Goal: Complete application form: Complete application form

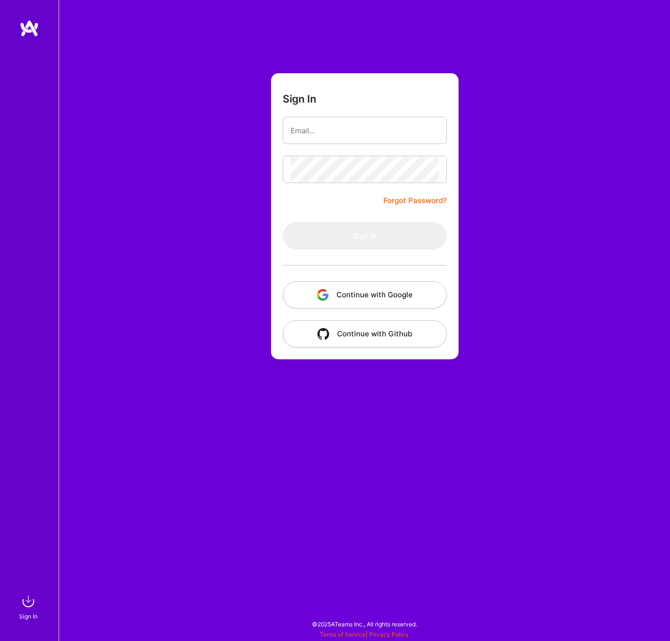
type input "[EMAIL_ADDRESS][DOMAIN_NAME]"
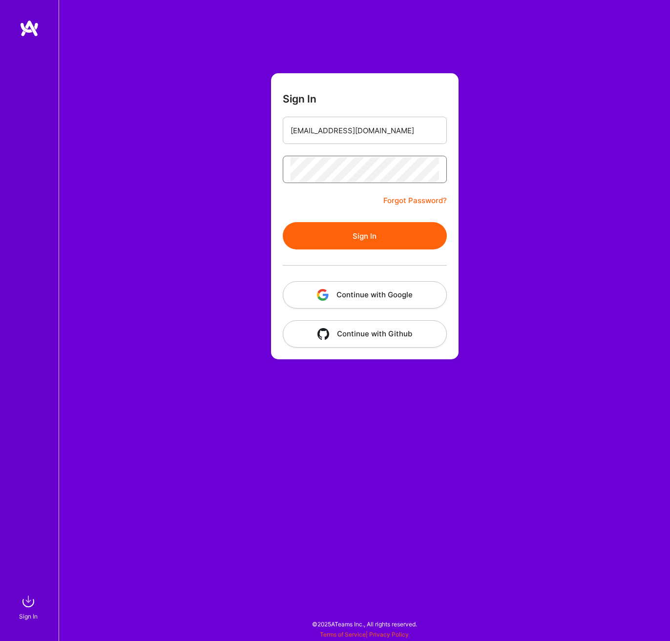
click at [283, 222] on button "Sign In" at bounding box center [365, 235] width 164 height 27
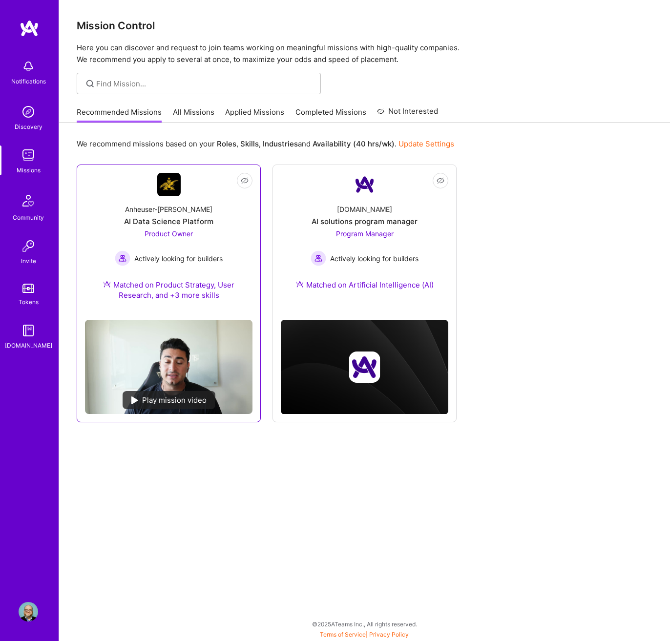
click at [151, 402] on div "Play mission video" at bounding box center [168, 400] width 93 height 18
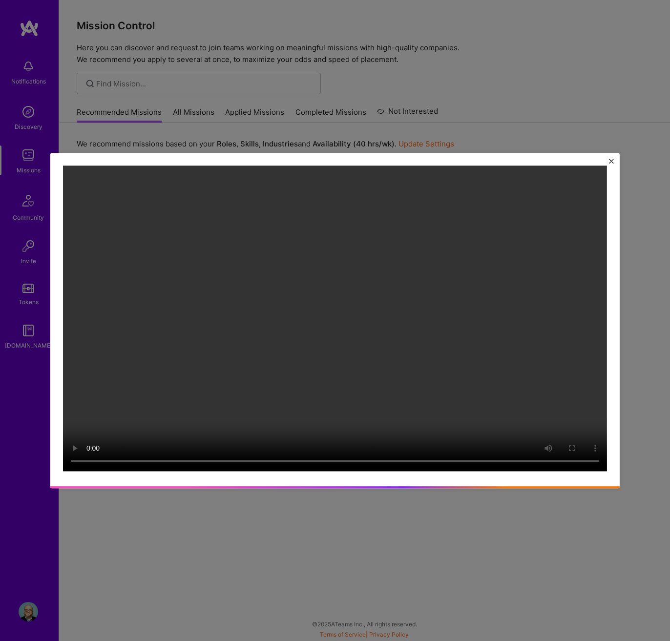
click at [611, 160] on img "Close" at bounding box center [611, 161] width 5 height 5
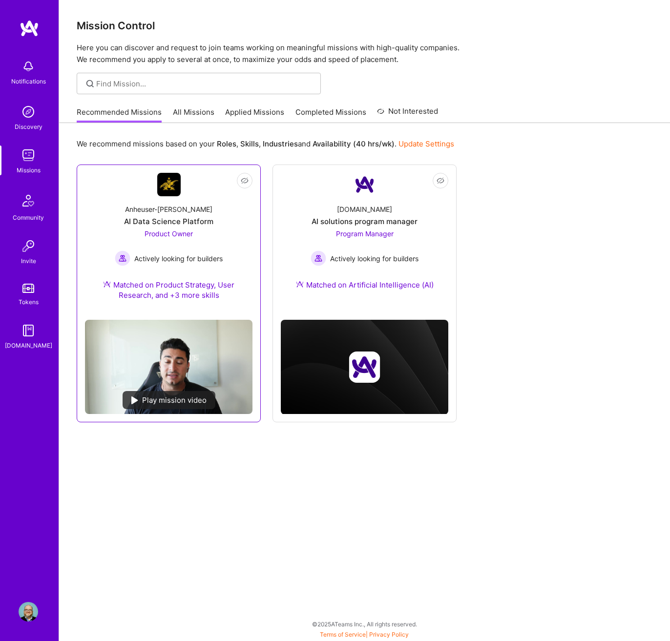
click at [171, 287] on div "Matched on Product Strategy, User Research, and +3 more skills" at bounding box center [168, 290] width 167 height 20
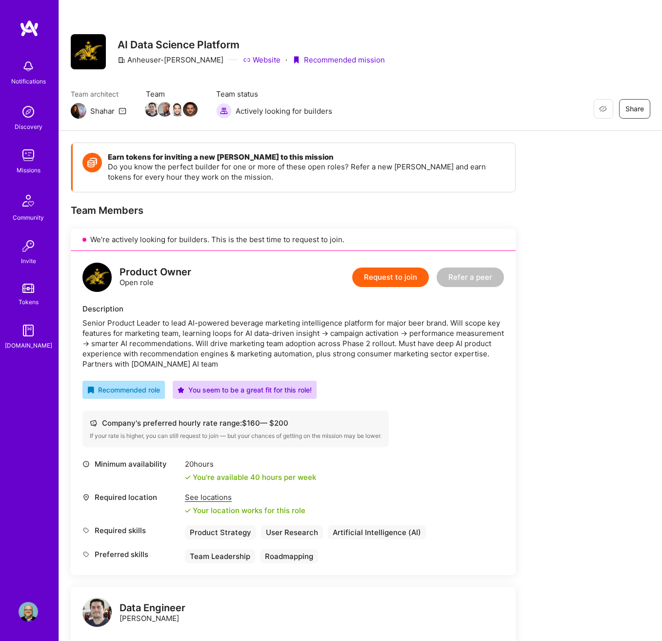
click at [369, 280] on button "Request to join" at bounding box center [390, 277] width 77 height 20
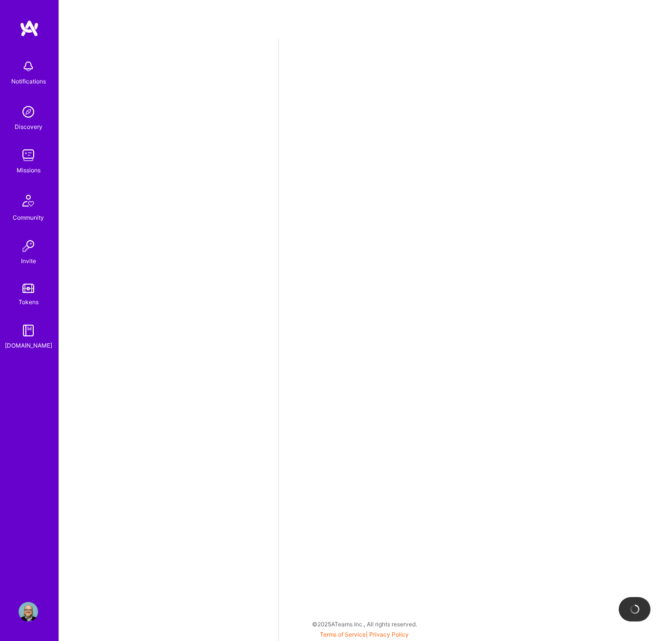
select select "US"
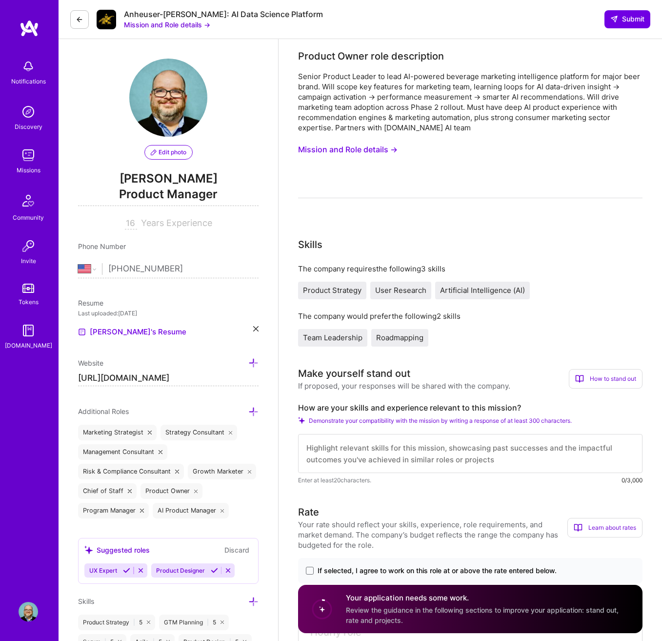
click at [393, 148] on button "Mission and Role details →" at bounding box center [348, 150] width 100 height 18
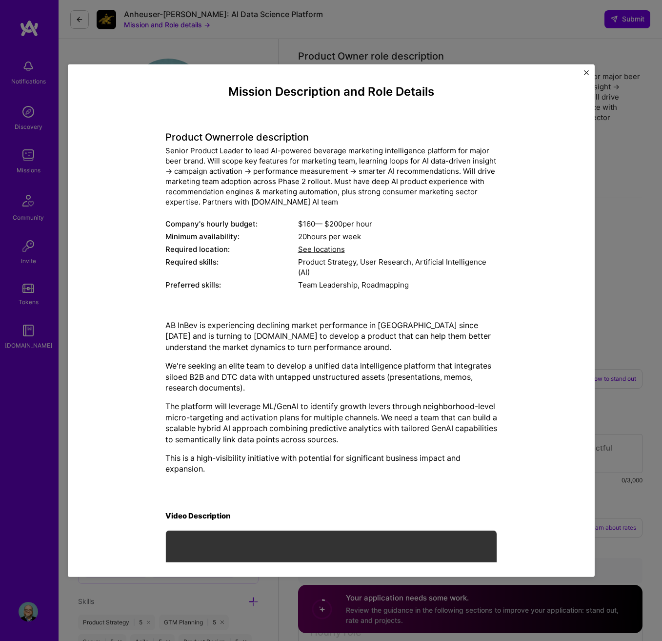
scroll to position [125, 0]
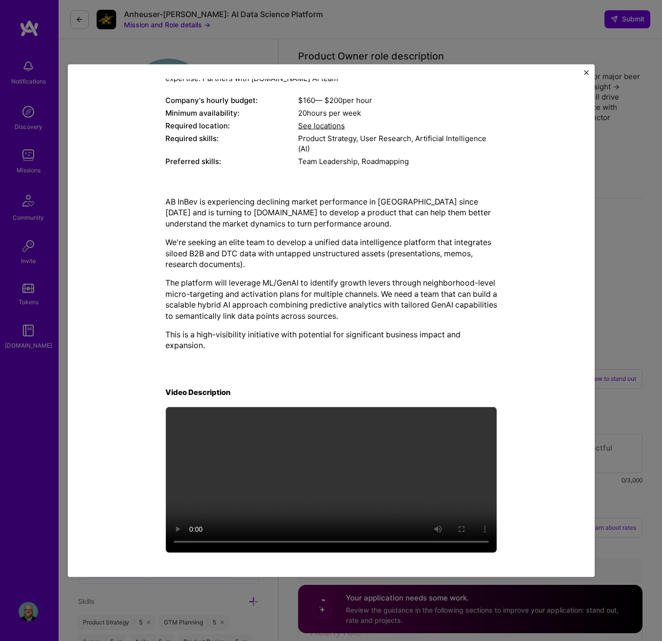
click at [585, 75] on button "Close" at bounding box center [586, 75] width 5 height 10
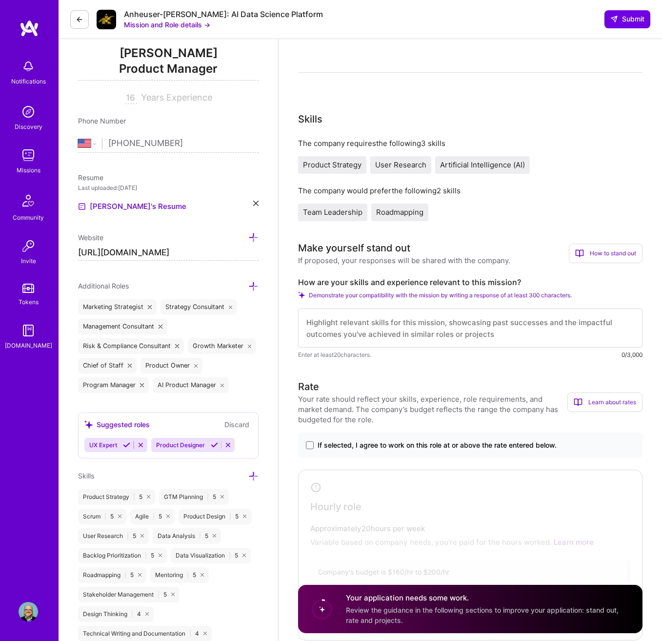
scroll to position [98, 0]
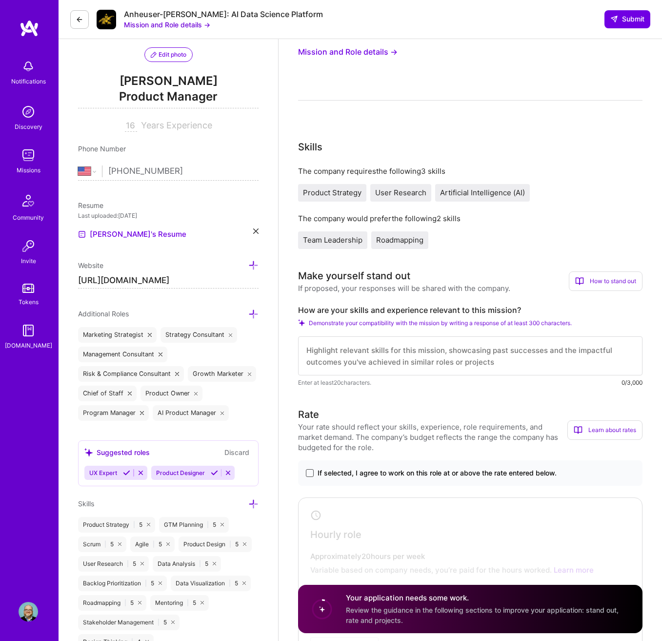
click at [312, 474] on span at bounding box center [310, 473] width 8 height 8
click at [0, 0] on input "If selected, I agree to work on this role at or above the rate entered below." at bounding box center [0, 0] width 0 height 0
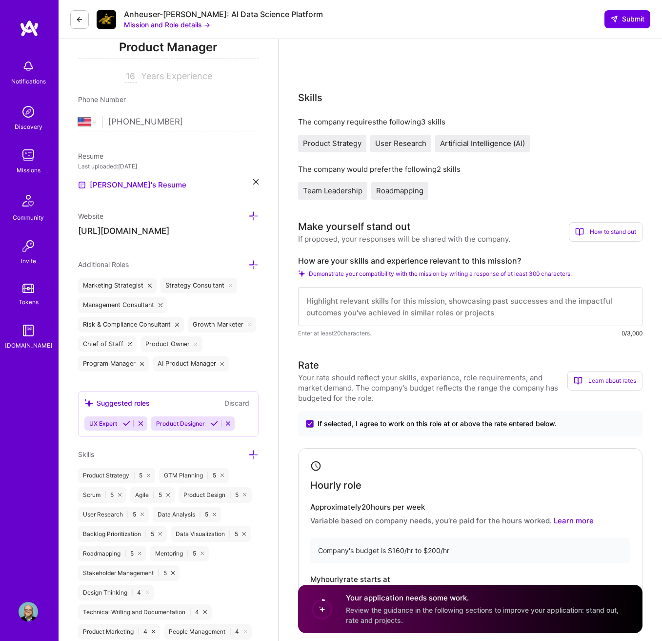
scroll to position [225, 0]
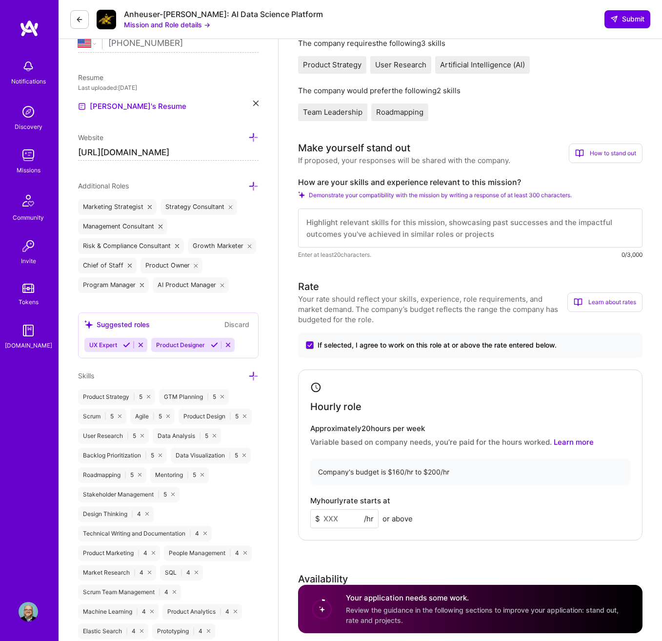
drag, startPoint x: 344, startPoint y: 518, endPoint x: 325, endPoint y: 518, distance: 18.1
click at [325, 518] on input at bounding box center [344, 518] width 68 height 19
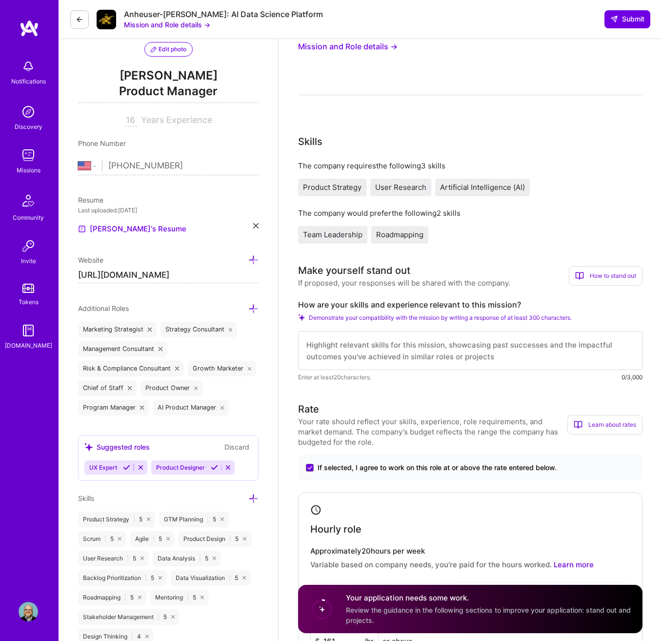
scroll to position [18, 0]
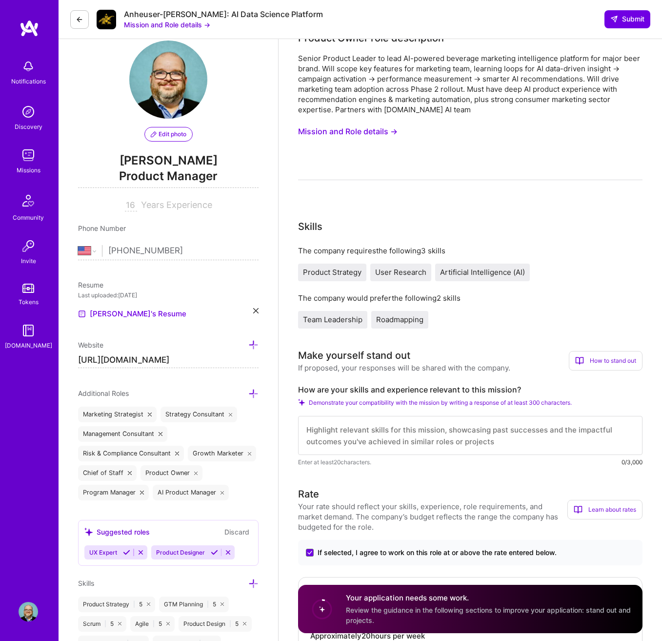
type input "161"
click at [305, 428] on textarea at bounding box center [470, 435] width 345 height 39
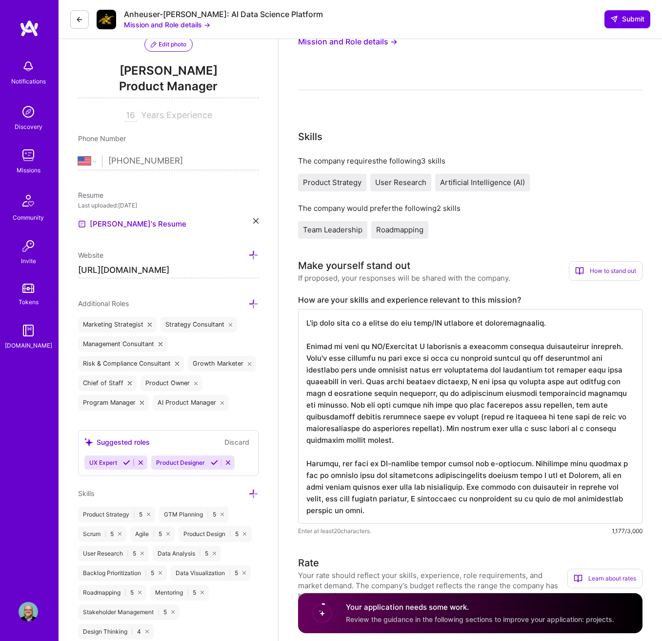
scroll to position [425, 0]
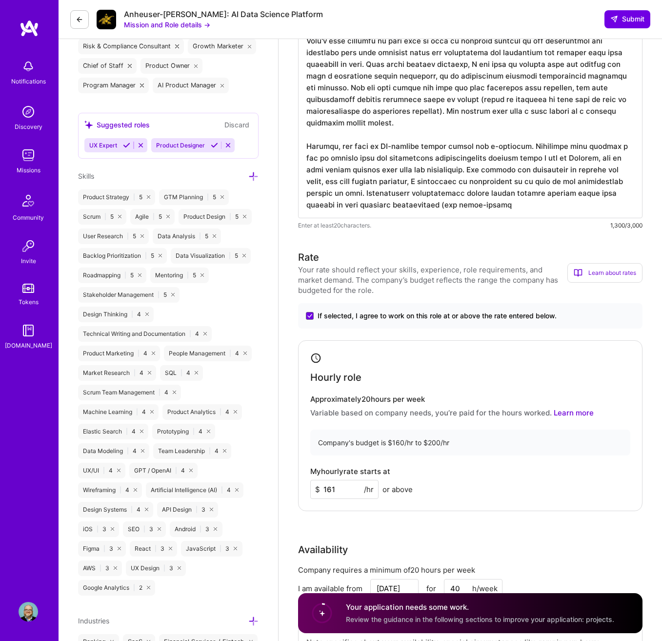
type textarea "I've been part of a number of big data/AI rollouts or revitalizations. During m…"
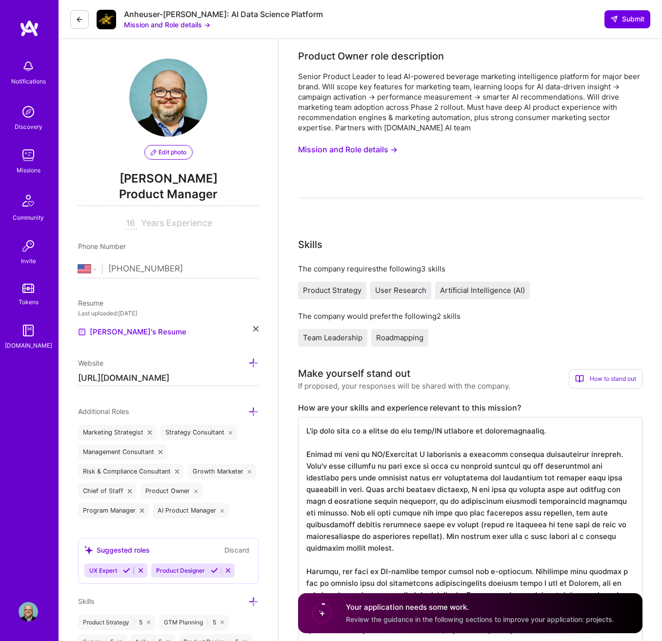
select select "US"
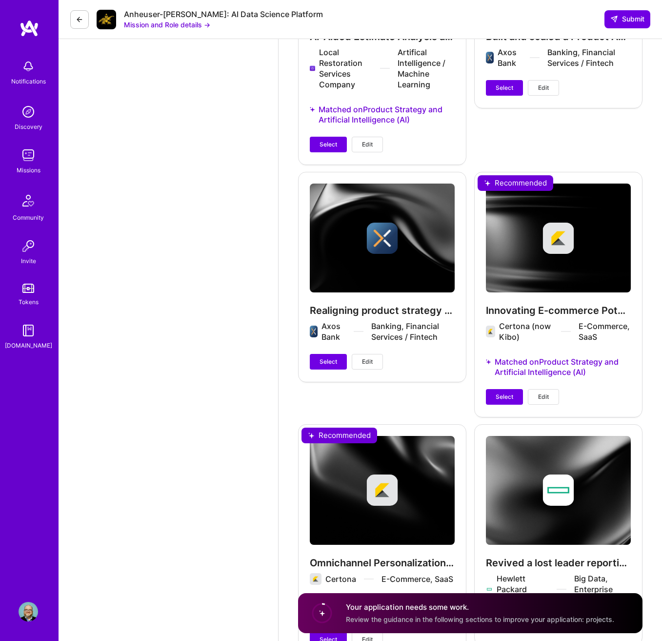
scroll to position [1271, 0]
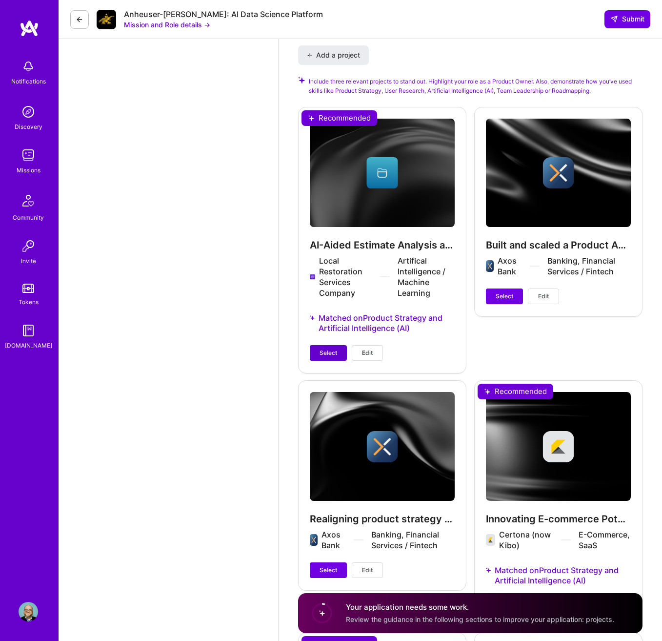
type textarea "I've been part of a number of big data/AI rollouts or revitalizations. During m…"
click at [328, 348] on span "Select" at bounding box center [329, 352] width 18 height 9
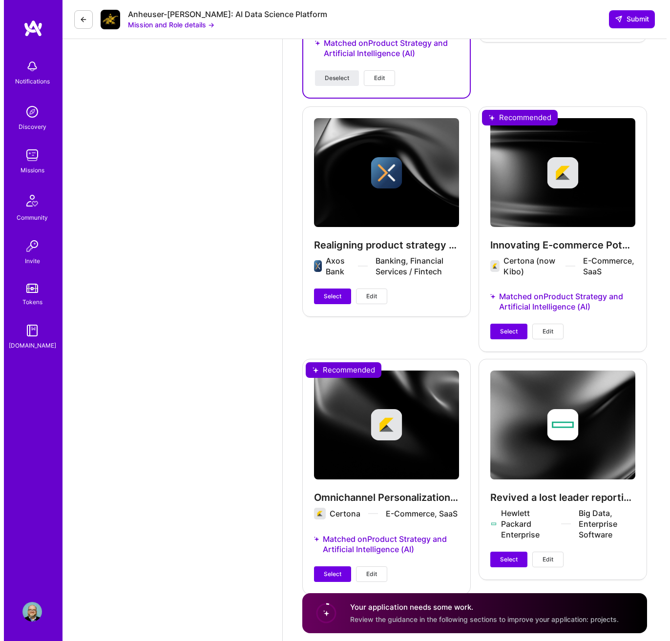
scroll to position [1557, 0]
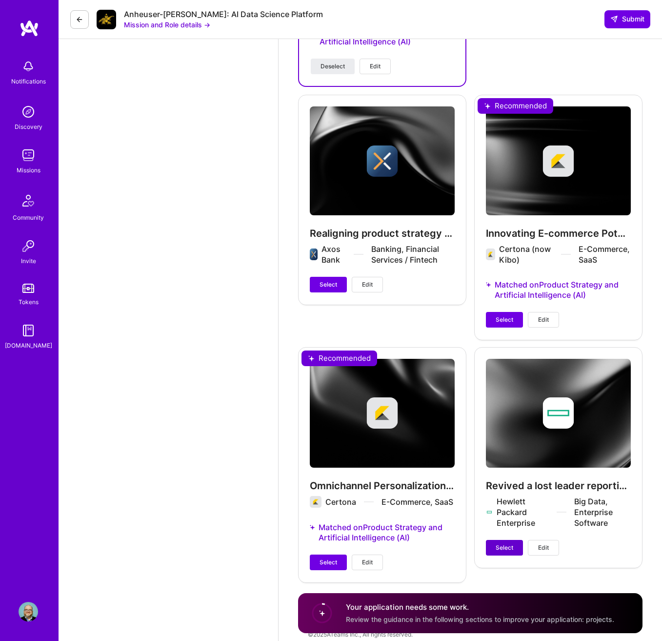
click at [501, 543] on span "Select" at bounding box center [505, 547] width 18 height 9
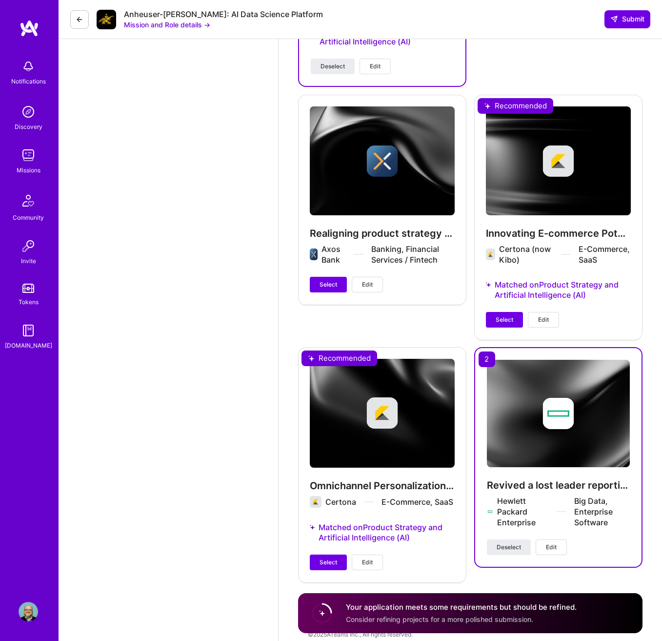
click at [549, 312] on button "Edit" at bounding box center [543, 320] width 31 height 16
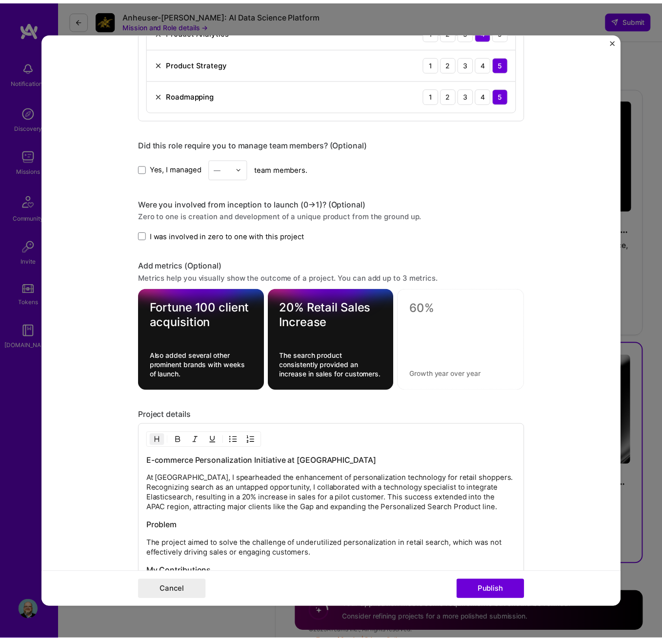
scroll to position [618, 0]
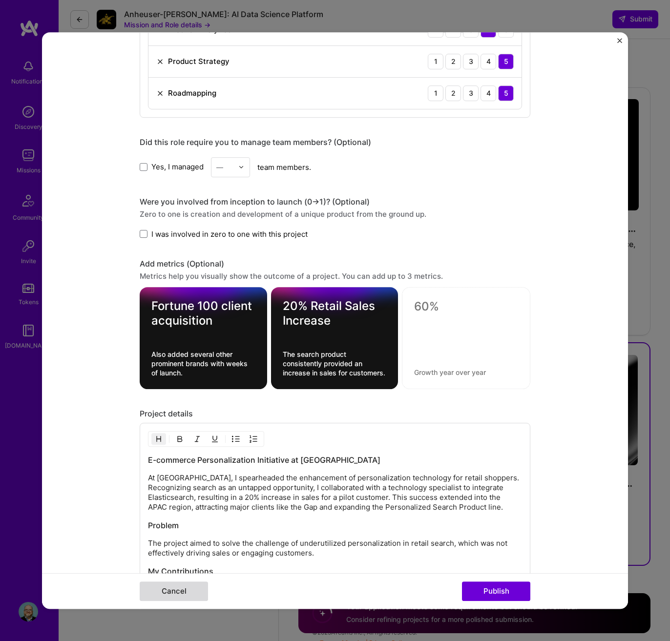
click at [155, 593] on button "Cancel" at bounding box center [174, 591] width 68 height 20
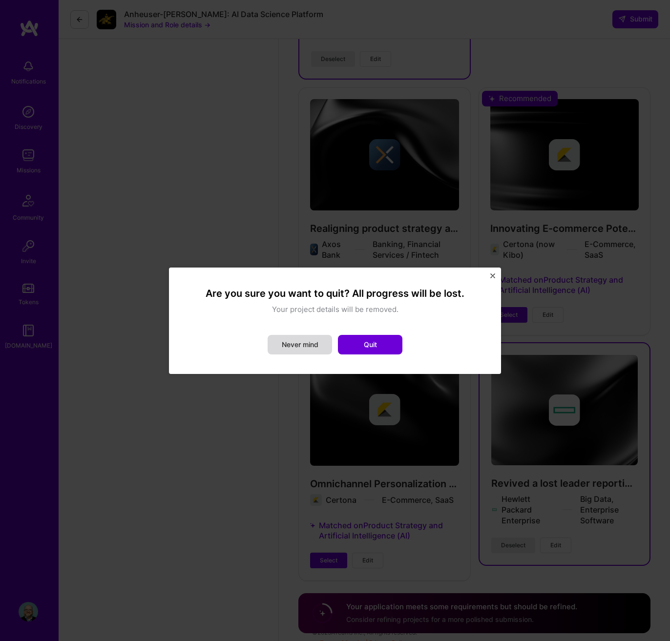
click at [313, 349] on button "Never mind" at bounding box center [299, 345] width 64 height 20
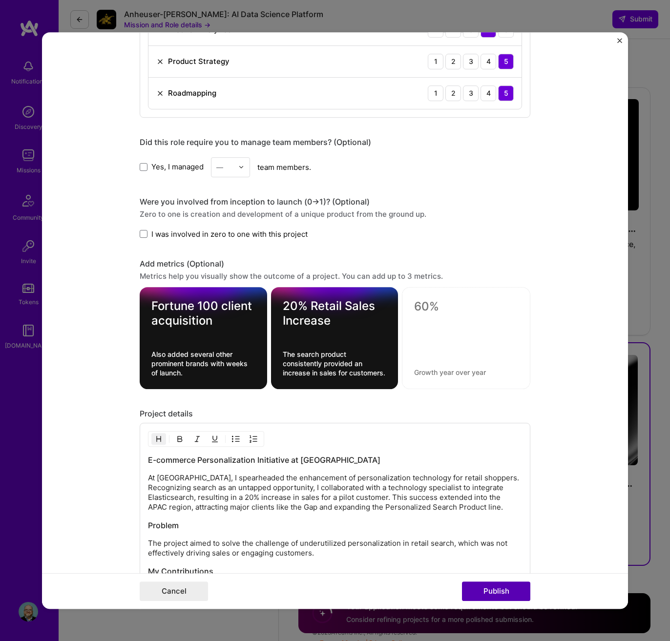
click at [487, 596] on button "Publish" at bounding box center [496, 591] width 68 height 20
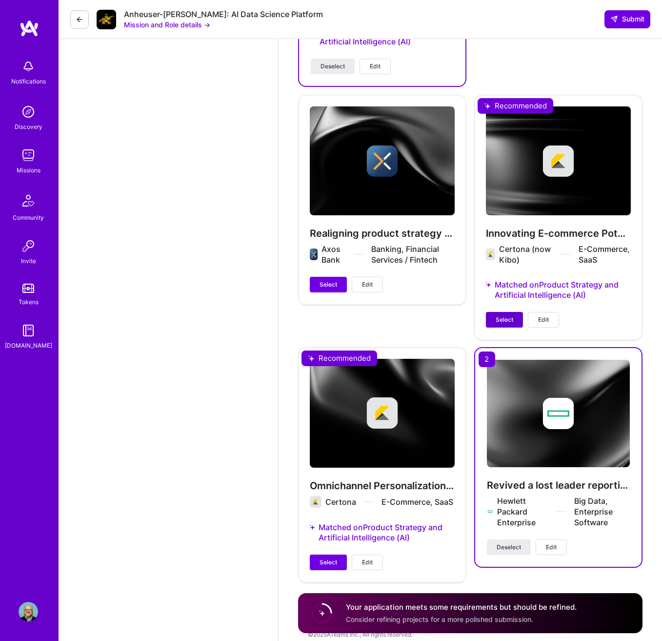
click at [512, 315] on span "Select" at bounding box center [505, 319] width 18 height 9
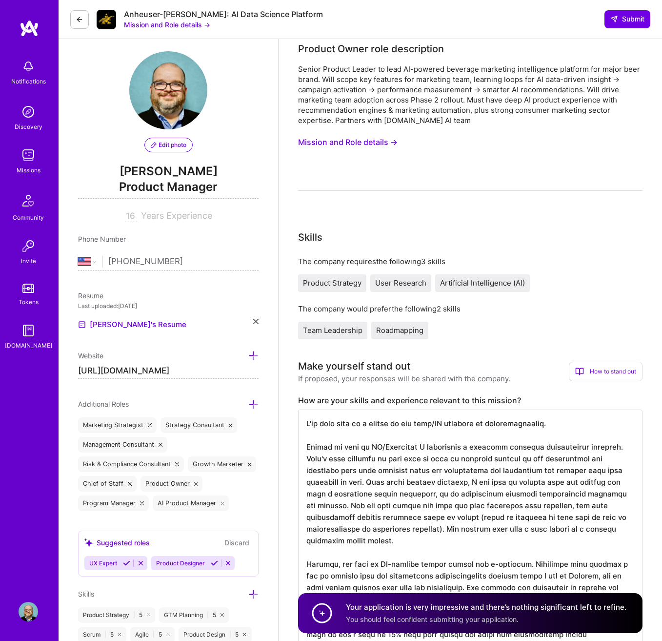
scroll to position [0, 0]
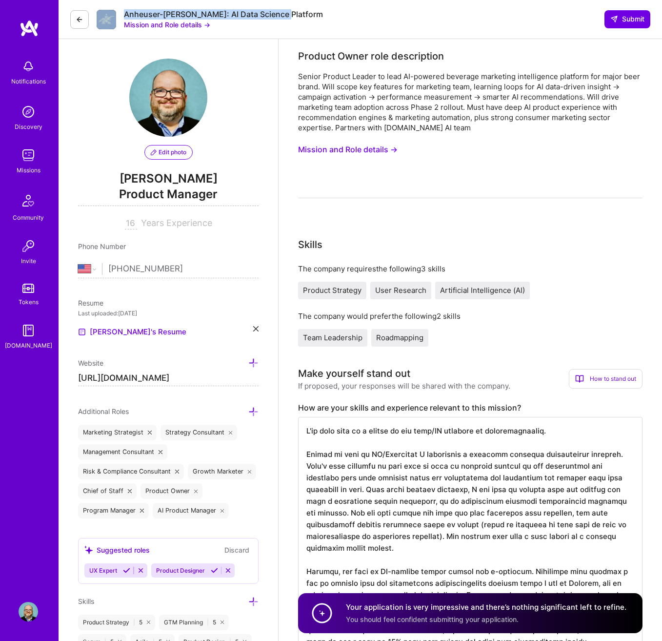
drag, startPoint x: 283, startPoint y: 13, endPoint x: 117, endPoint y: 17, distance: 166.4
click at [117, 17] on div "Anheuser-[PERSON_NAME]: AI Data Science Platform Mission and Role details → Sub…" at bounding box center [361, 19] width 604 height 39
copy div "Anheuser-[PERSON_NAME]: AI Data Science Platform"
click at [627, 20] on span "Submit" at bounding box center [627, 19] width 34 height 10
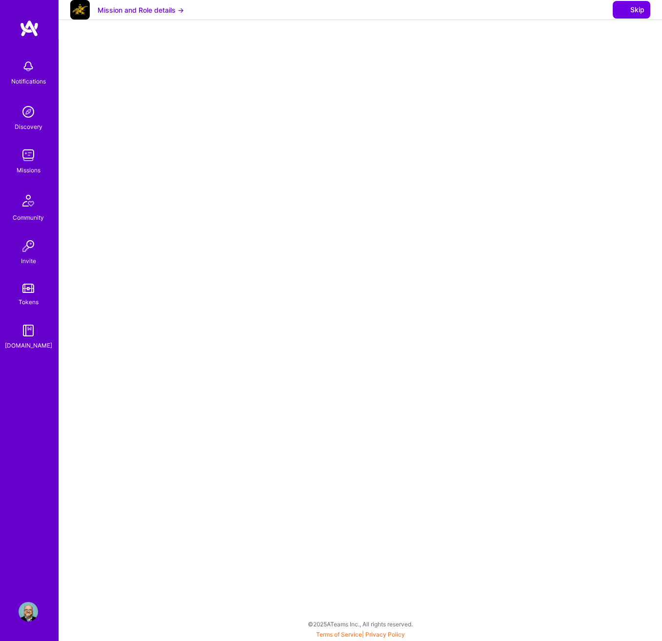
select select "US"
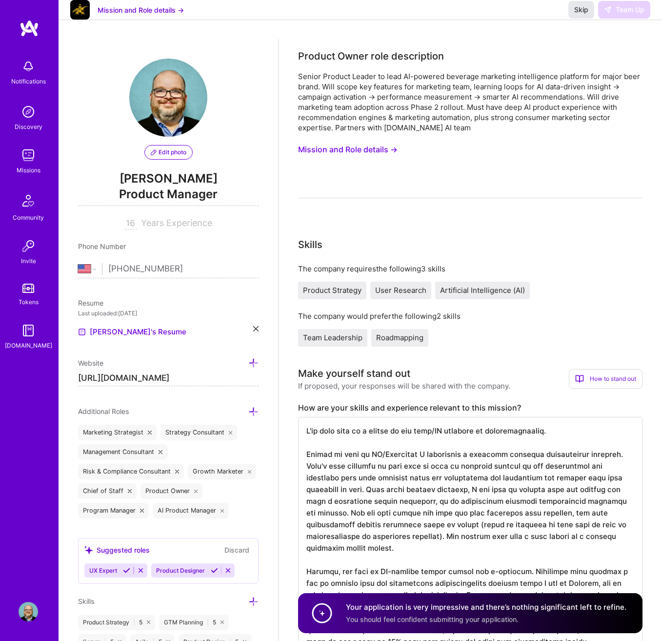
click at [576, 15] on span "Skip" at bounding box center [581, 10] width 14 height 10
click at [622, 19] on div "Skip Team Up" at bounding box center [609, 10] width 82 height 18
click at [580, 15] on span "Skip" at bounding box center [581, 10] width 14 height 10
click at [579, 15] on span "Skip" at bounding box center [581, 10] width 14 height 10
click at [145, 15] on button "Mission and Role details →" at bounding box center [141, 10] width 86 height 10
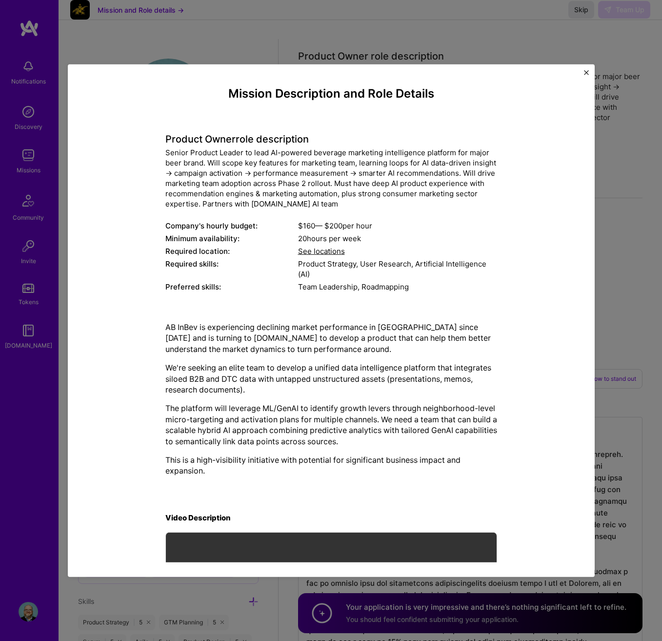
click at [587, 71] on img "Close" at bounding box center [586, 72] width 5 height 5
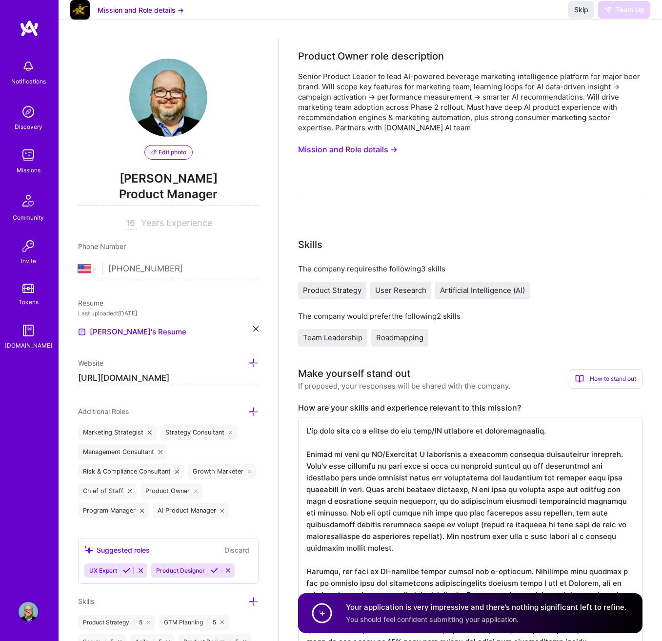
click at [28, 153] on img at bounding box center [29, 155] width 20 height 20
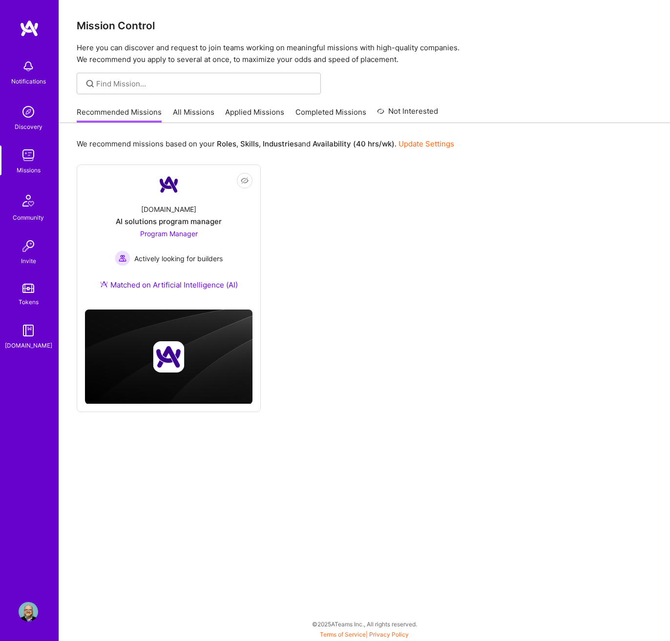
click at [243, 115] on link "Applied Missions" at bounding box center [254, 115] width 59 height 16
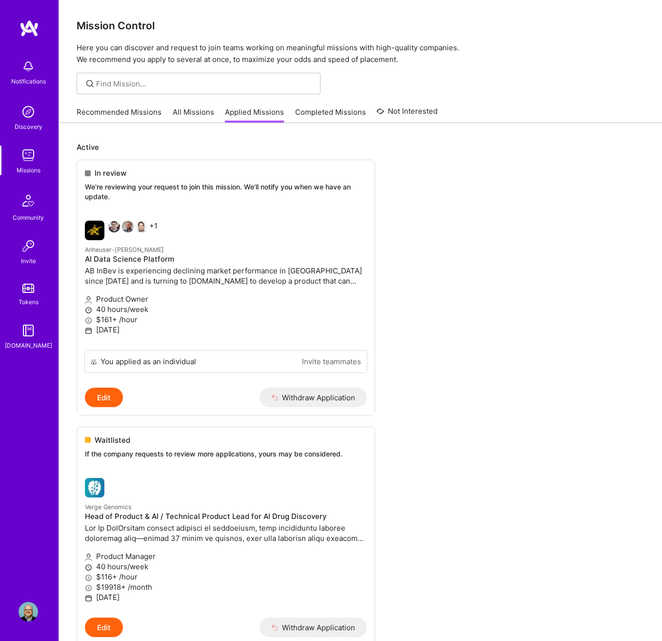
click at [30, 610] on img at bounding box center [29, 612] width 20 height 20
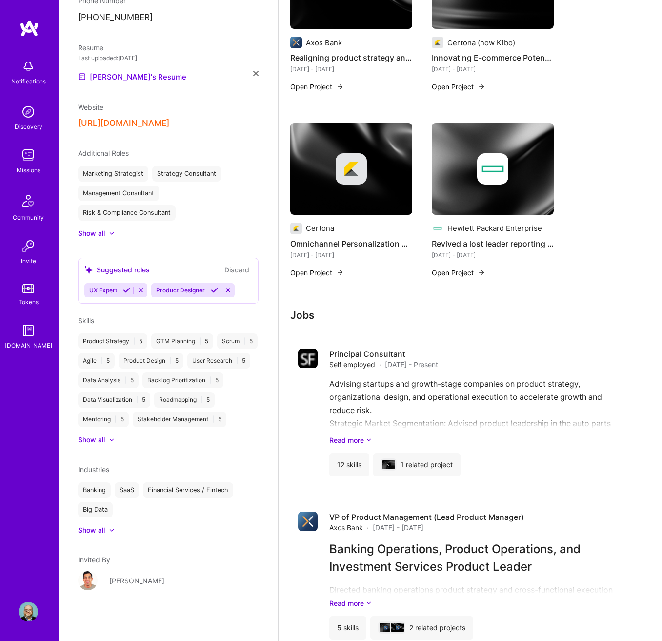
scroll to position [166, 0]
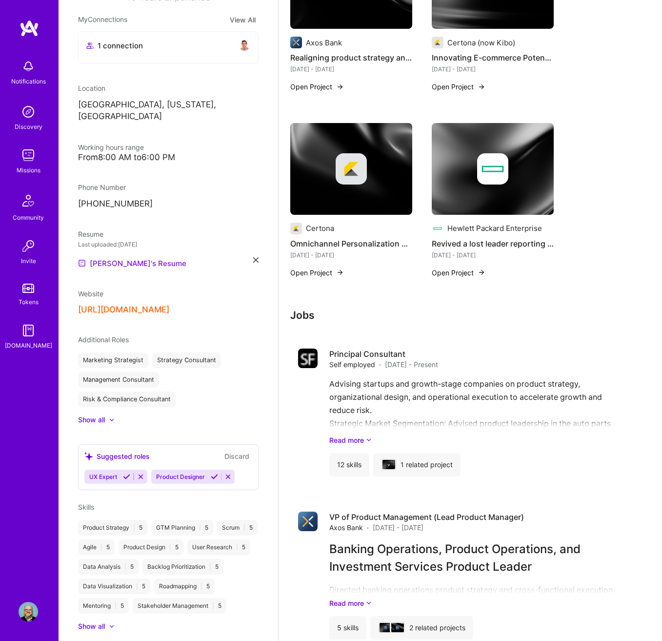
click at [121, 257] on link "[PERSON_NAME]'s Resume" at bounding box center [132, 263] width 108 height 12
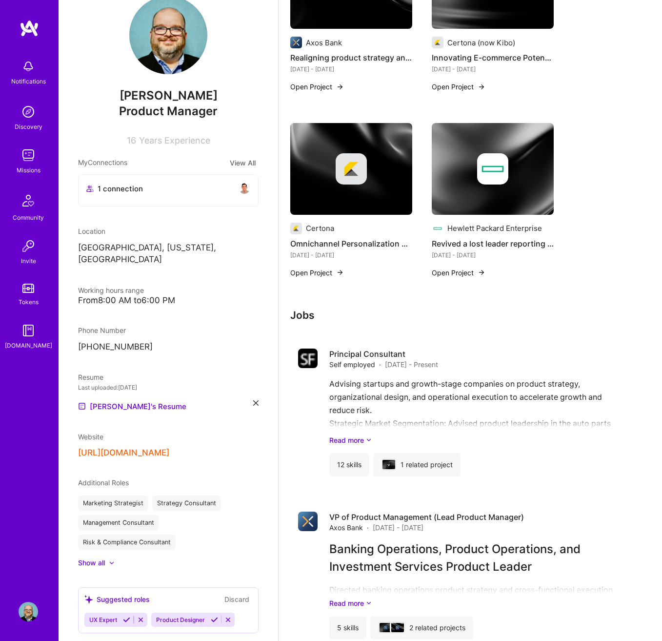
scroll to position [0, 0]
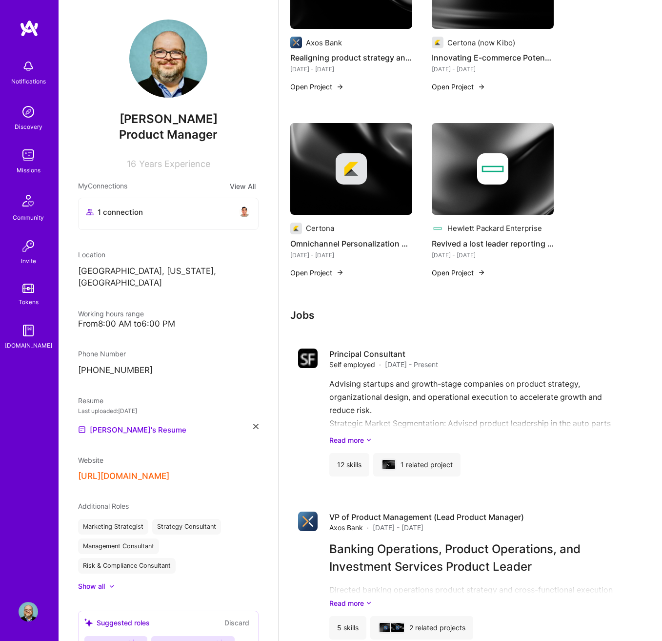
click at [26, 61] on img at bounding box center [29, 67] width 20 height 20
click at [22, 150] on img at bounding box center [29, 155] width 20 height 20
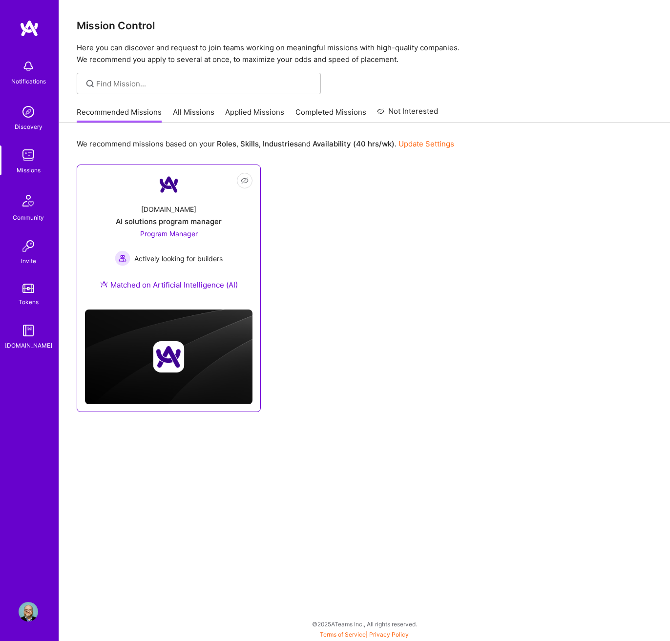
click at [197, 286] on div "Matched on Artificial Intelligence (AI)" at bounding box center [169, 285] width 138 height 10
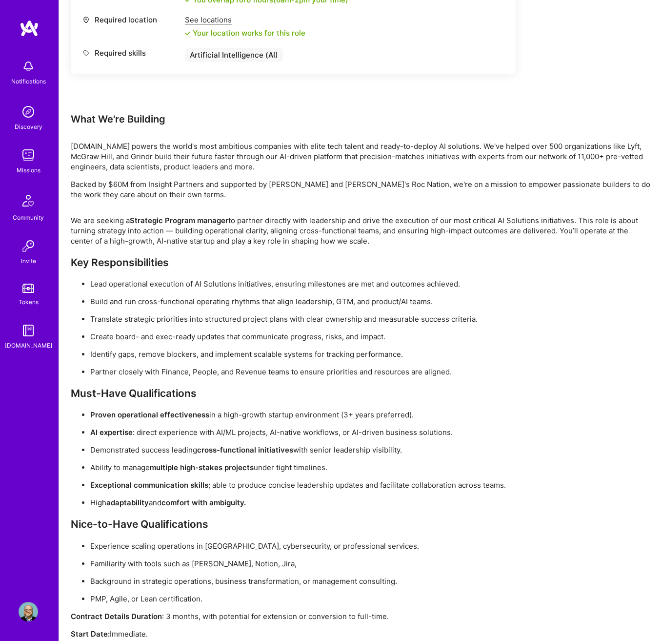
scroll to position [494, 0]
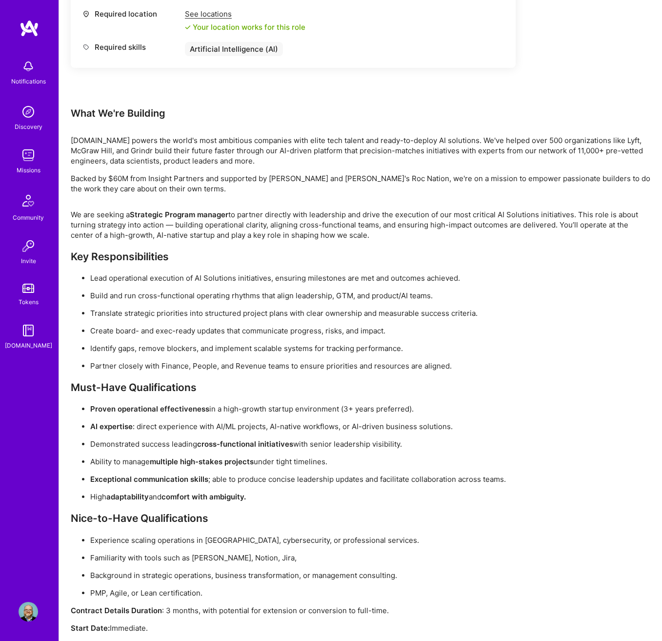
drag, startPoint x: 387, startPoint y: 391, endPoint x: 529, endPoint y: 496, distance: 175.9
click at [529, 496] on div "We are seeking a Strategic Program manager to partner directly with leadership …" at bounding box center [361, 429] width 580 height 441
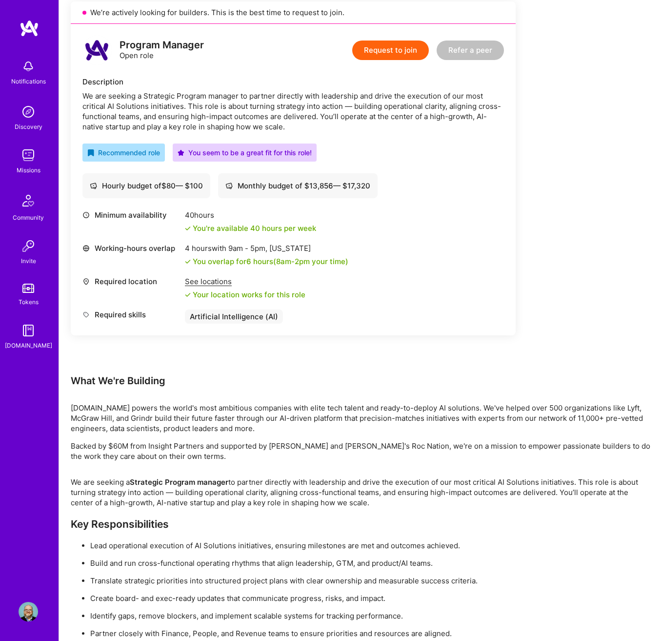
scroll to position [56, 0]
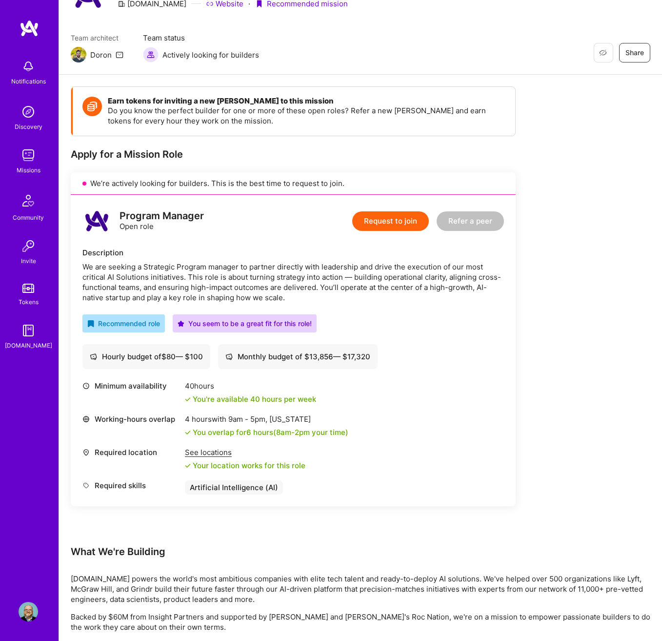
click at [407, 223] on button "Request to join" at bounding box center [390, 221] width 77 height 20
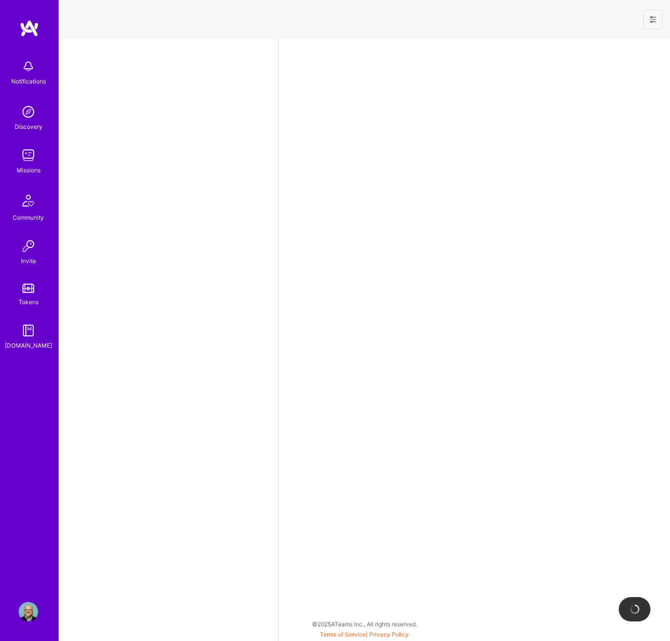
select select "US"
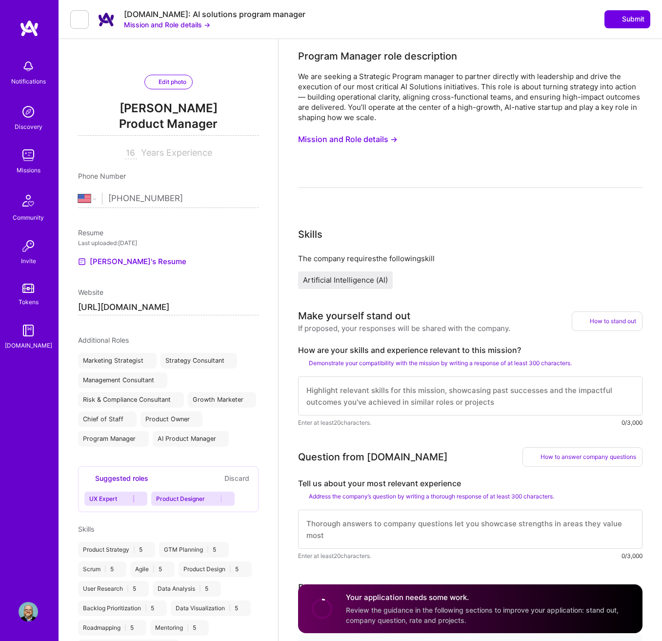
click at [303, 390] on textarea at bounding box center [470, 395] width 345 height 39
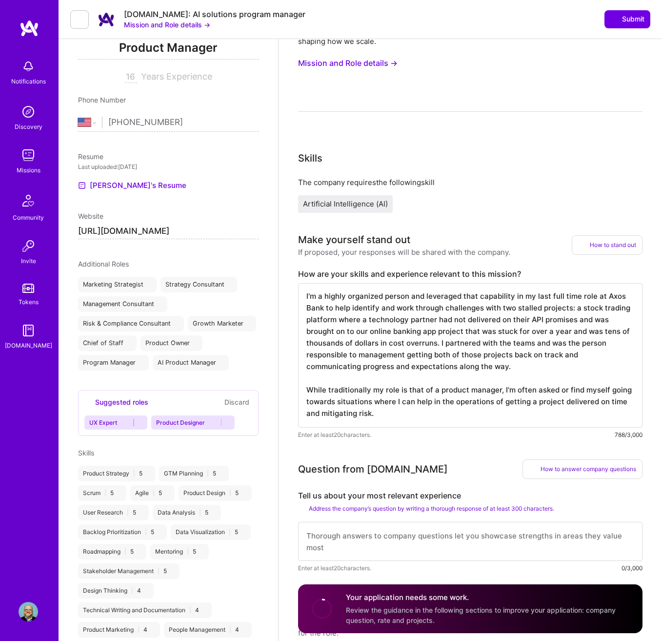
scroll to position [161, 0]
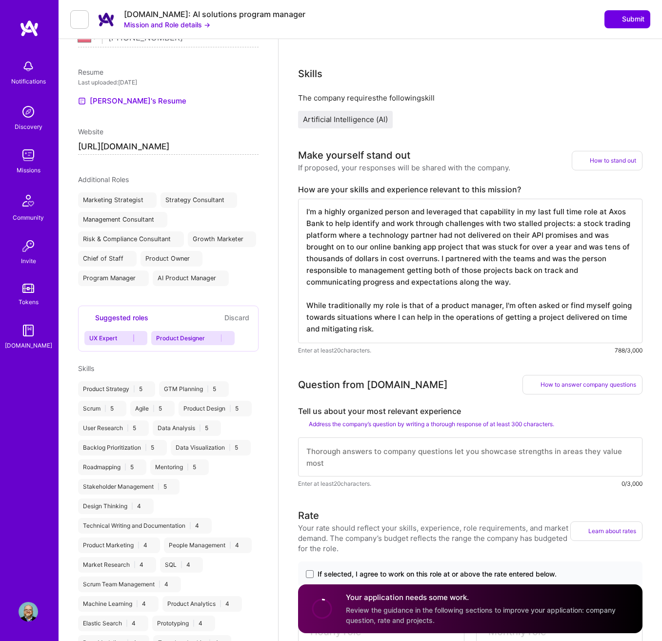
type textarea "I'm a highly organized person and leveraged that capability in my last full tim…"
click at [308, 452] on textarea at bounding box center [470, 456] width 345 height 39
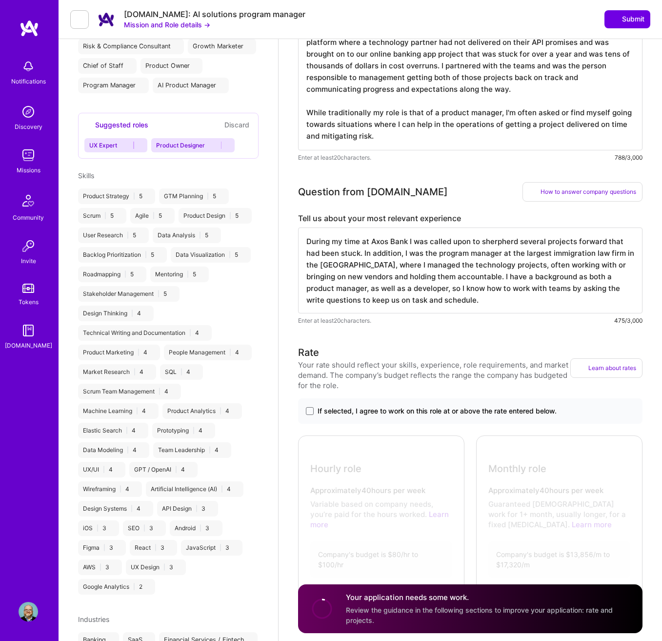
scroll to position [481, 0]
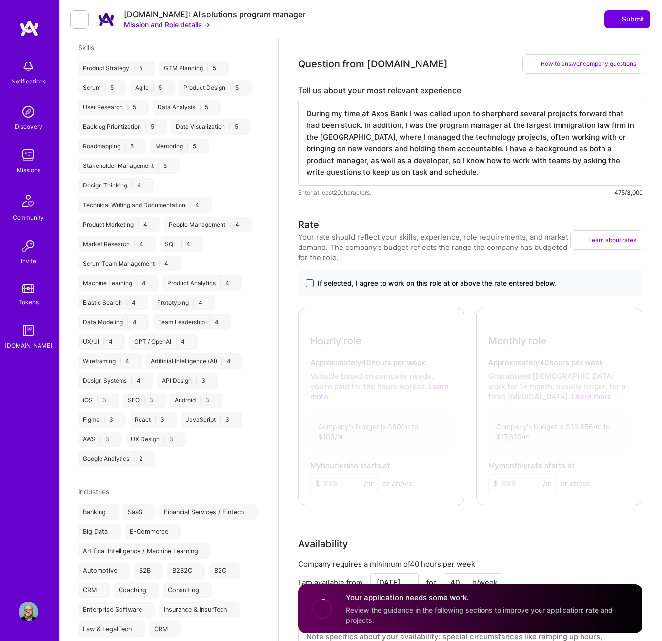
type textarea "During my time at Axos Bank I was called upon to sherpherd several projects for…"
click at [310, 285] on span at bounding box center [310, 283] width 8 height 8
click at [0, 0] on input "If selected, I agree to work on this role at or above the rate entered below." at bounding box center [0, 0] width 0 height 0
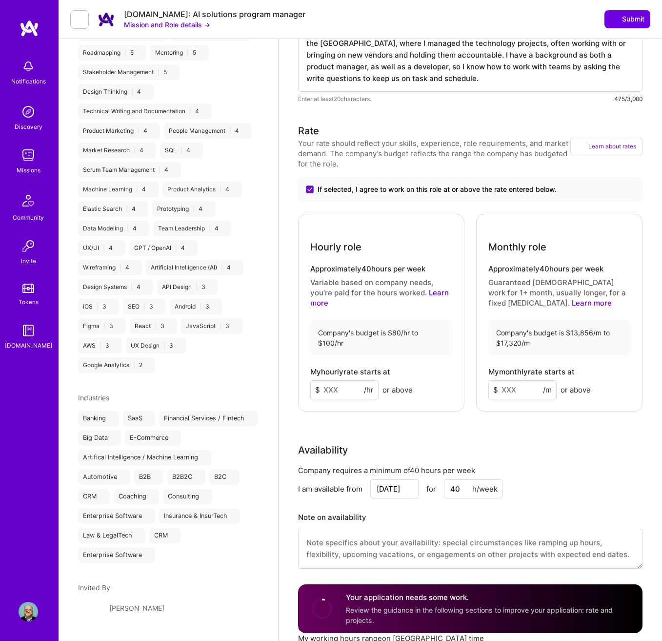
scroll to position [575, 0]
click at [519, 395] on input at bounding box center [522, 389] width 68 height 19
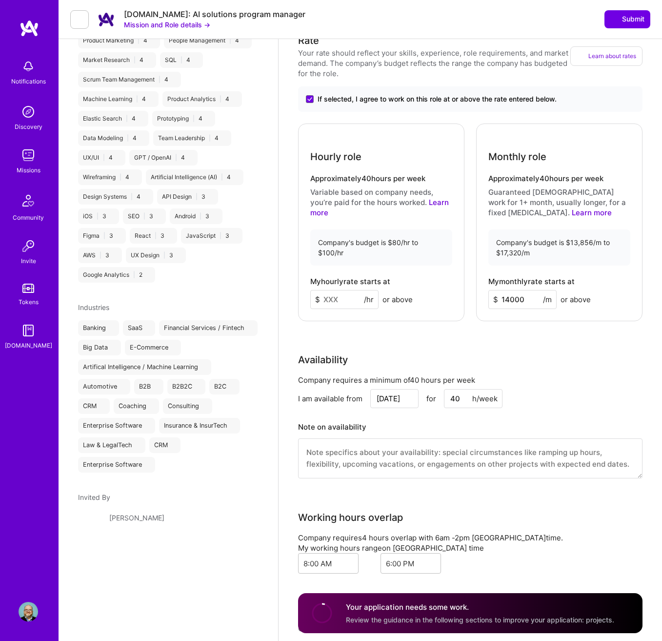
scroll to position [665, 0]
type input "14000"
click at [307, 456] on textarea at bounding box center [470, 458] width 345 height 40
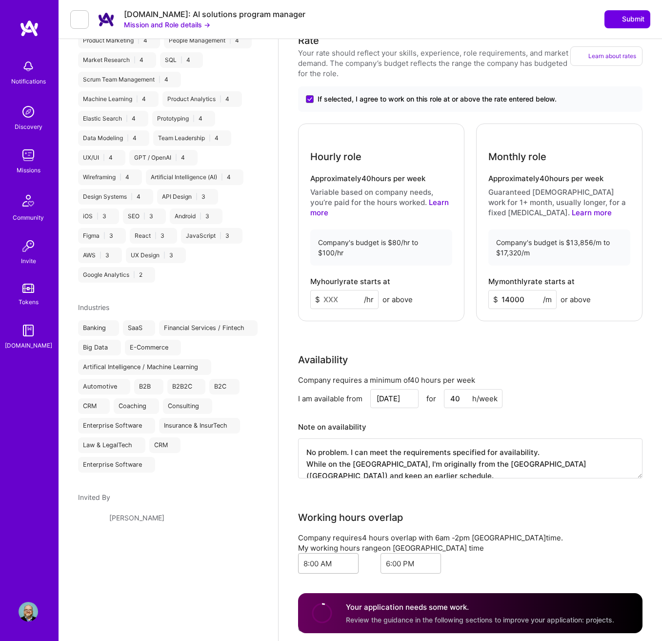
type textarea "No problem. I can meet the requirements specified for availability. While on th…"
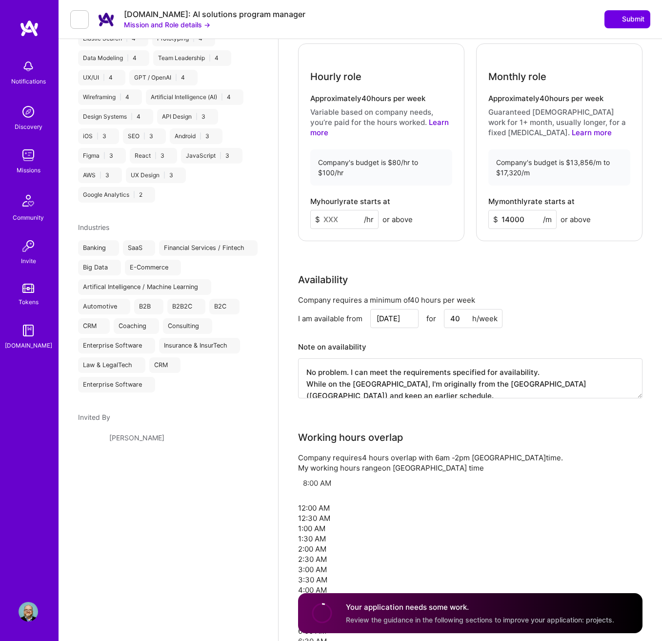
scroll to position [241, 0]
click at [359, 640] on div "7:00 AM" at bounding box center [328, 651] width 61 height 10
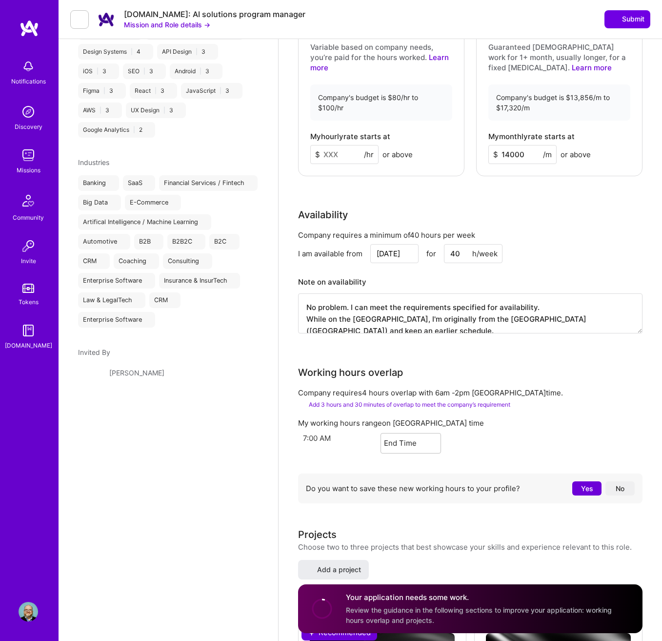
scroll to position [904, 0]
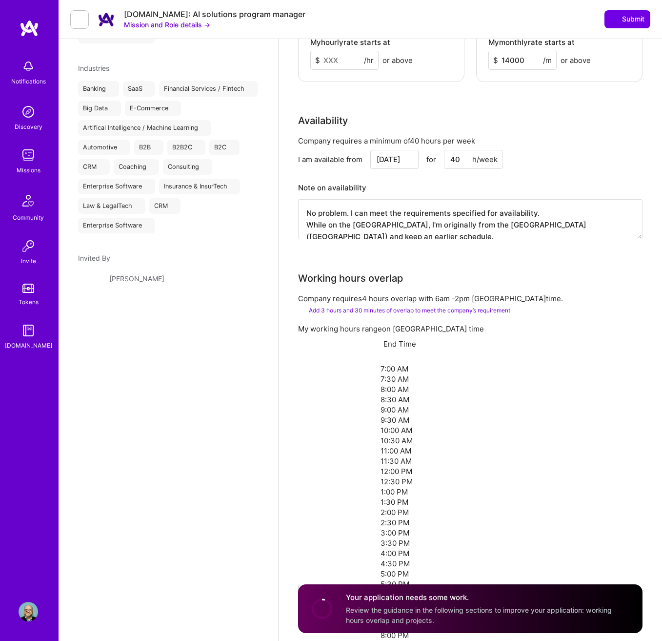
click at [416, 339] on div "End Time" at bounding box center [400, 344] width 33 height 10
click at [441, 568] on div "5:00 PM" at bounding box center [411, 573] width 61 height 10
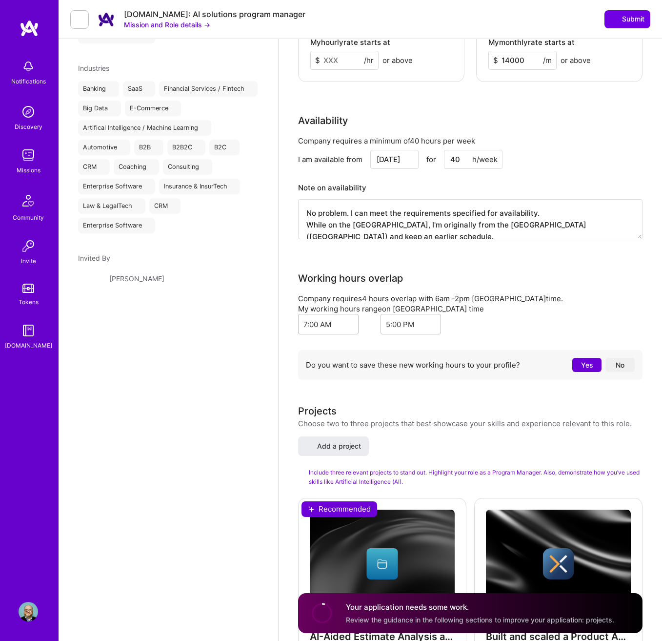
click at [626, 358] on button "No" at bounding box center [620, 365] width 29 height 14
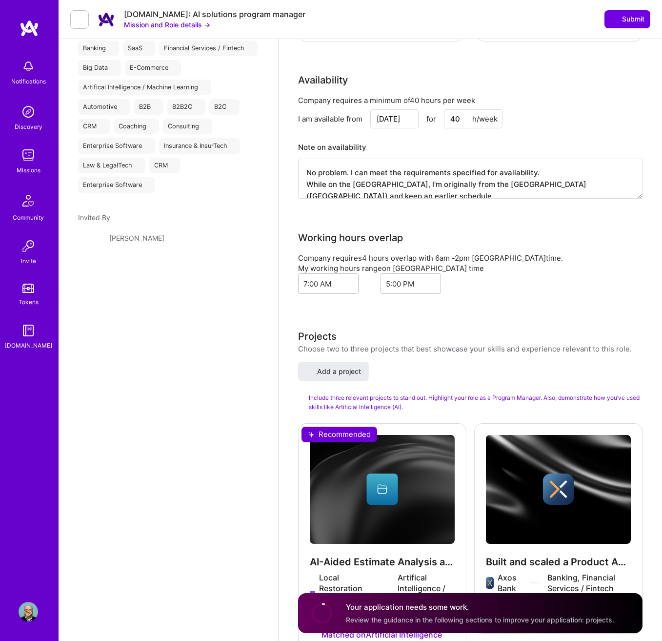
scroll to position [1112, 0]
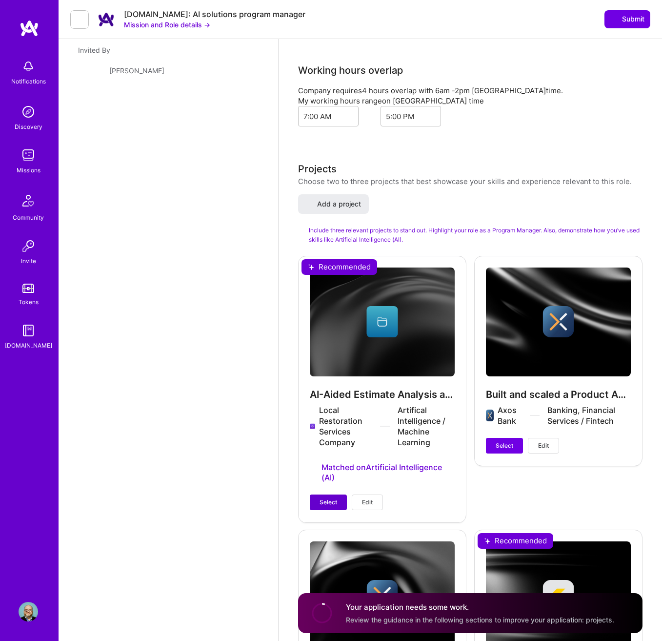
click at [337, 498] on span "Select" at bounding box center [329, 502] width 18 height 9
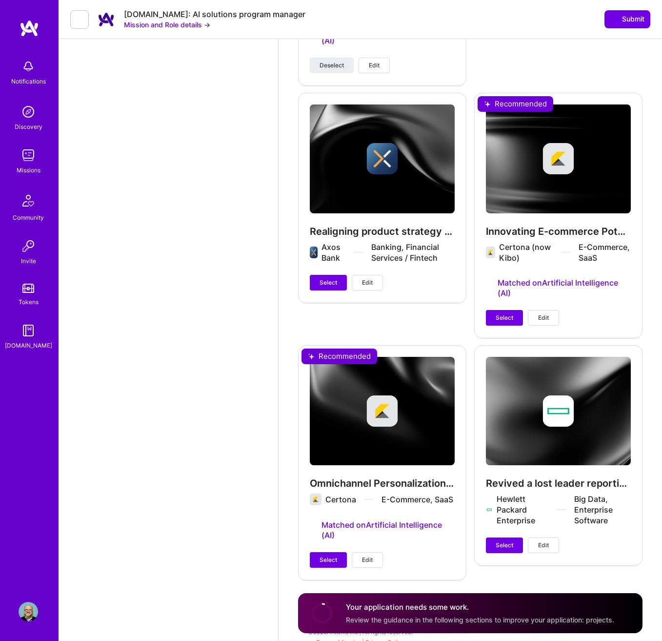
scroll to position [1542, 0]
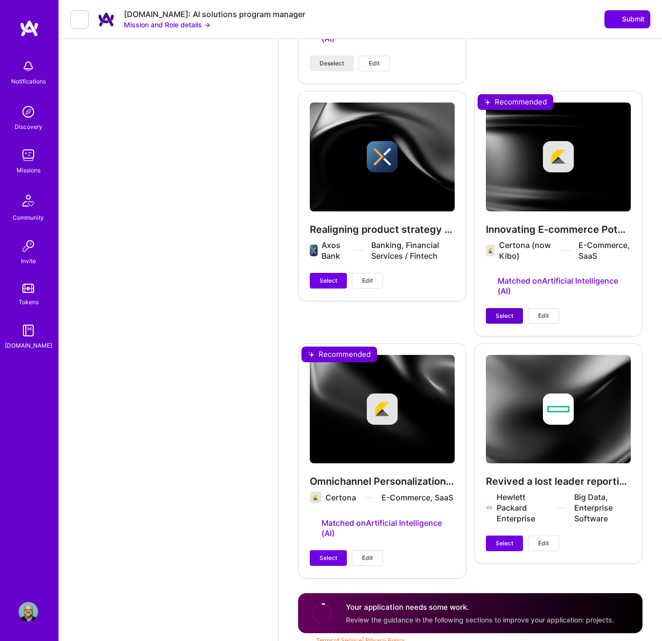
click at [504, 311] on span "Select" at bounding box center [505, 315] width 18 height 9
click at [324, 554] on span "Select" at bounding box center [329, 557] width 18 height 9
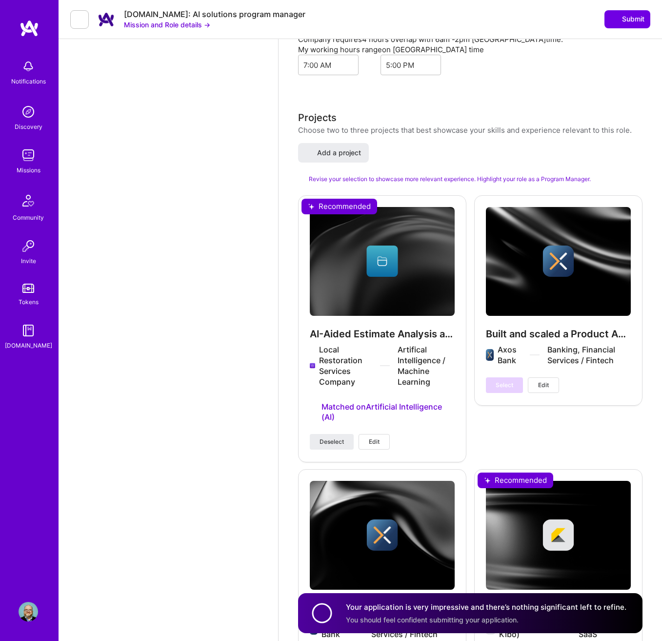
scroll to position [807, 0]
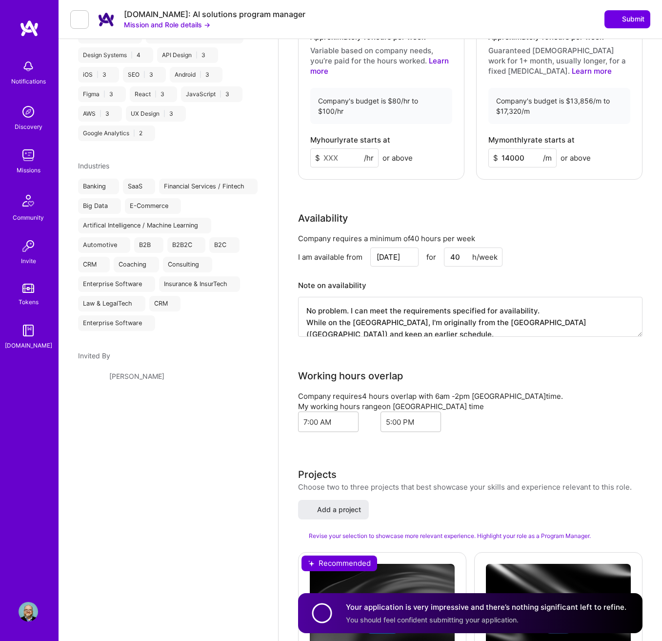
drag, startPoint x: 341, startPoint y: 161, endPoint x: 318, endPoint y: 159, distance: 22.5
click at [318, 159] on div "$ /hr" at bounding box center [344, 157] width 68 height 19
drag, startPoint x: 350, startPoint y: 163, endPoint x: 294, endPoint y: 157, distance: 57.0
click at [294, 157] on div "Program Manager role description We are seeking a Strategic Program manager to …" at bounding box center [471, 306] width 384 height 2149
type input "81"
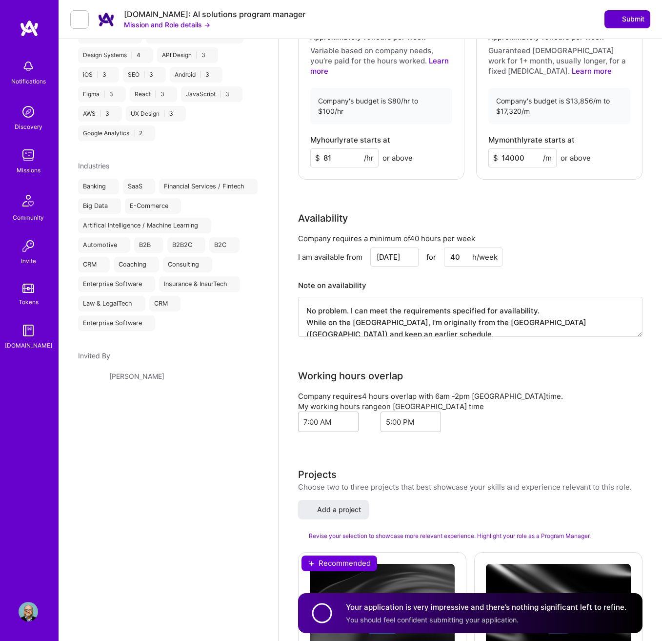
click at [622, 24] on span "Submit" at bounding box center [627, 19] width 34 height 10
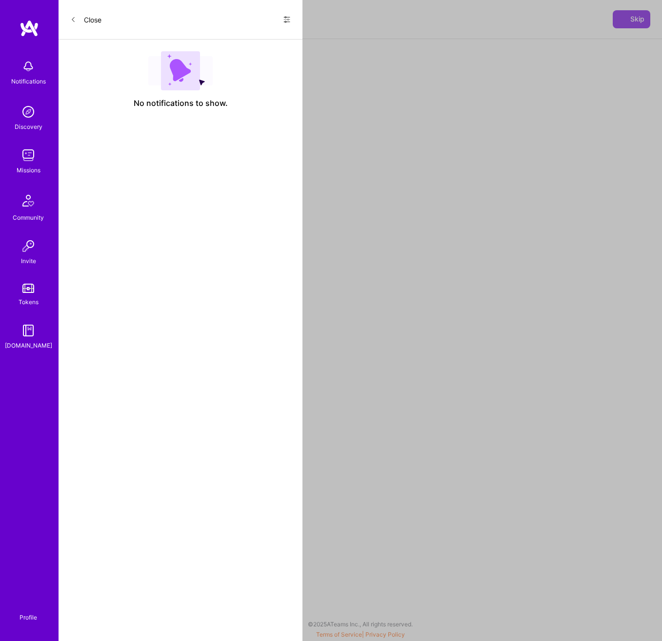
select select "US"
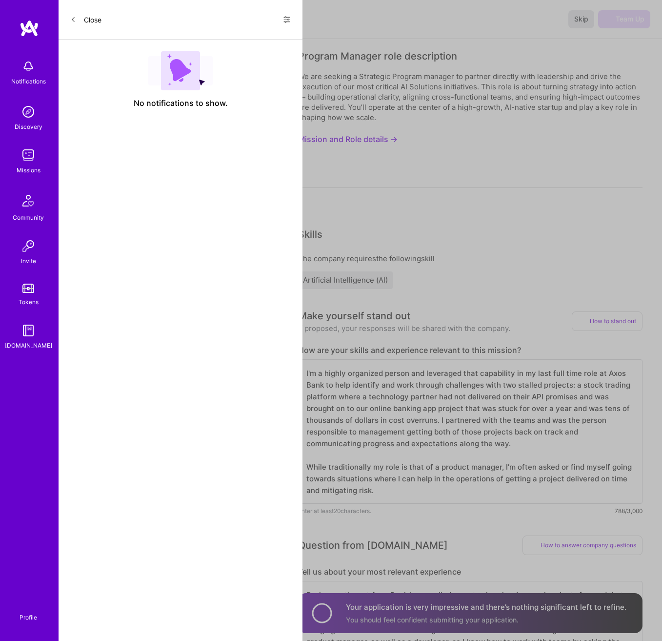
click at [584, 20] on span "Skip" at bounding box center [581, 19] width 14 height 10
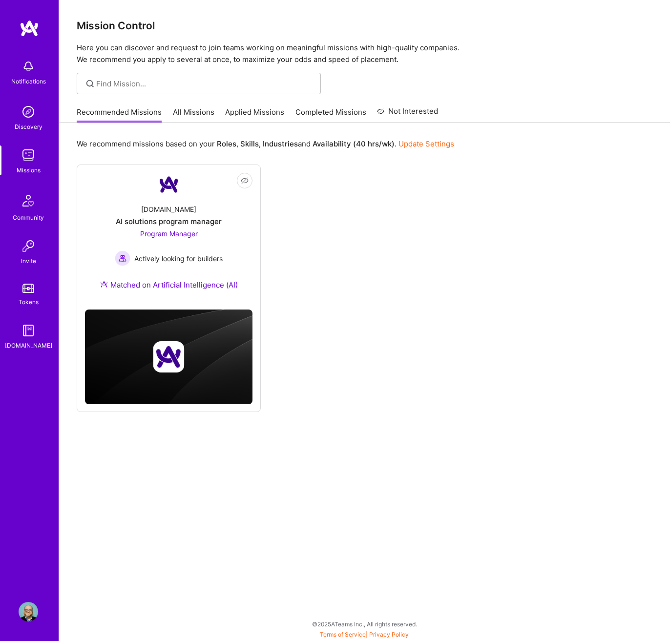
click at [230, 111] on link "Applied Missions" at bounding box center [254, 115] width 59 height 16
